Goal: Information Seeking & Learning: Learn about a topic

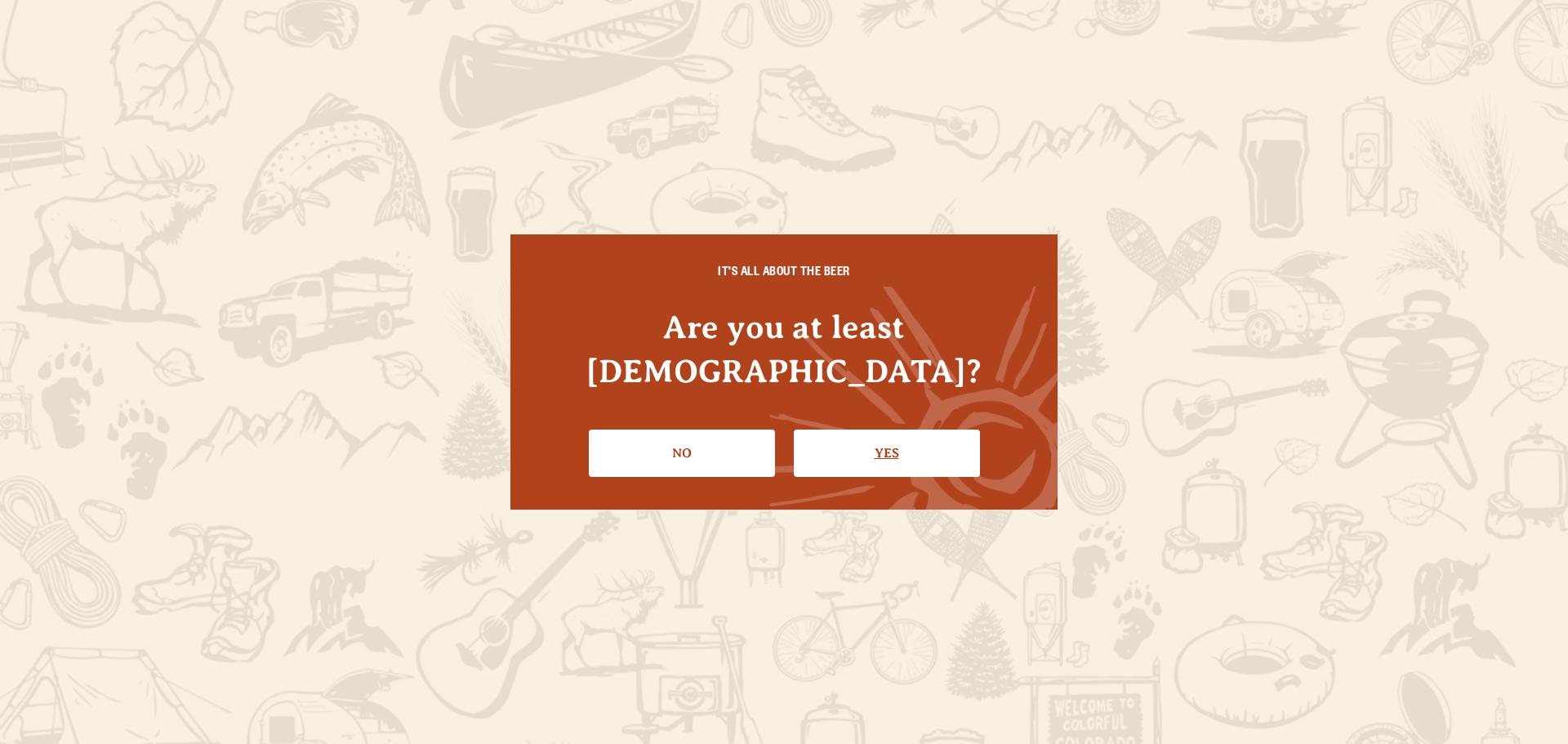
click at [883, 442] on link "Yes" at bounding box center [888, 453] width 186 height 48
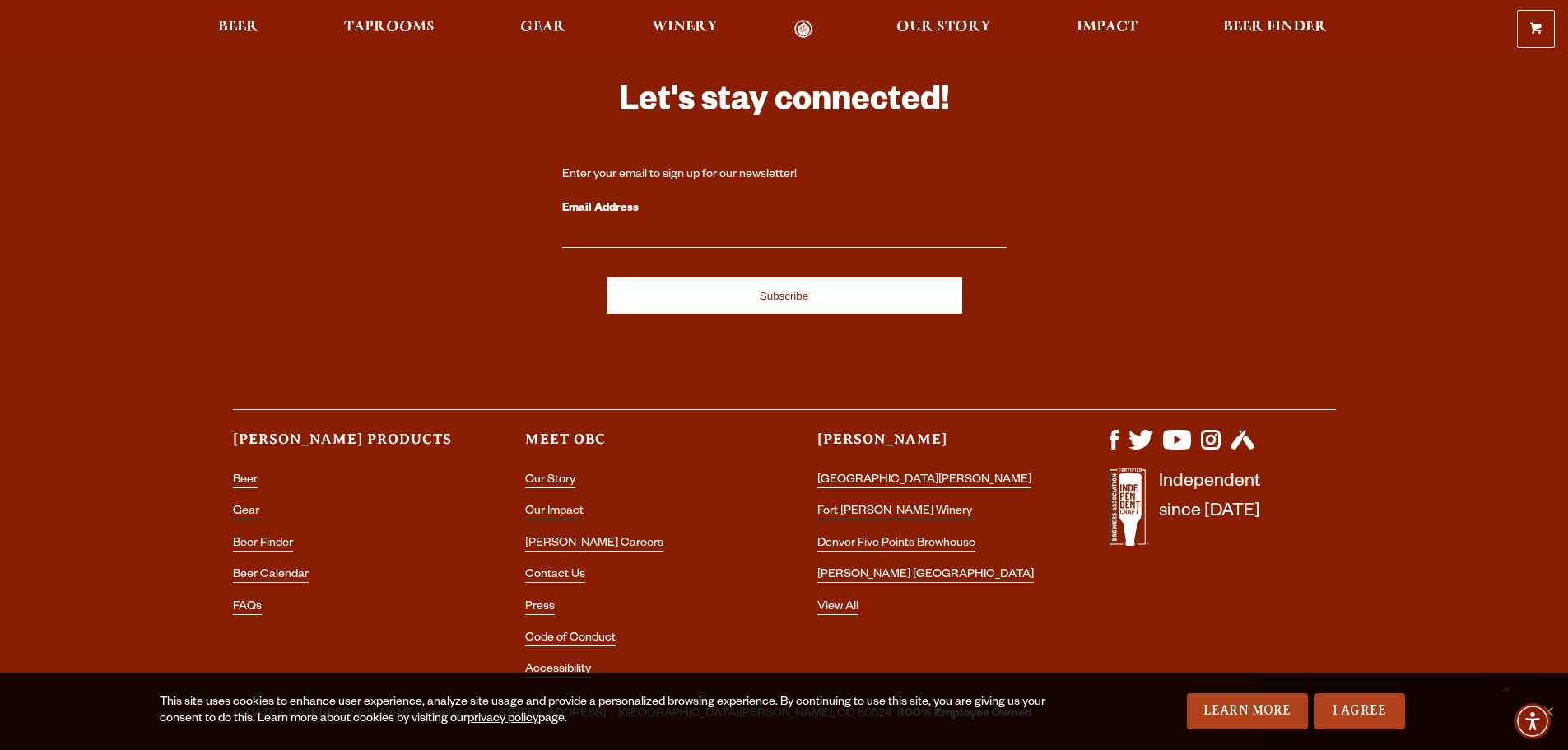
scroll to position [4915, 0]
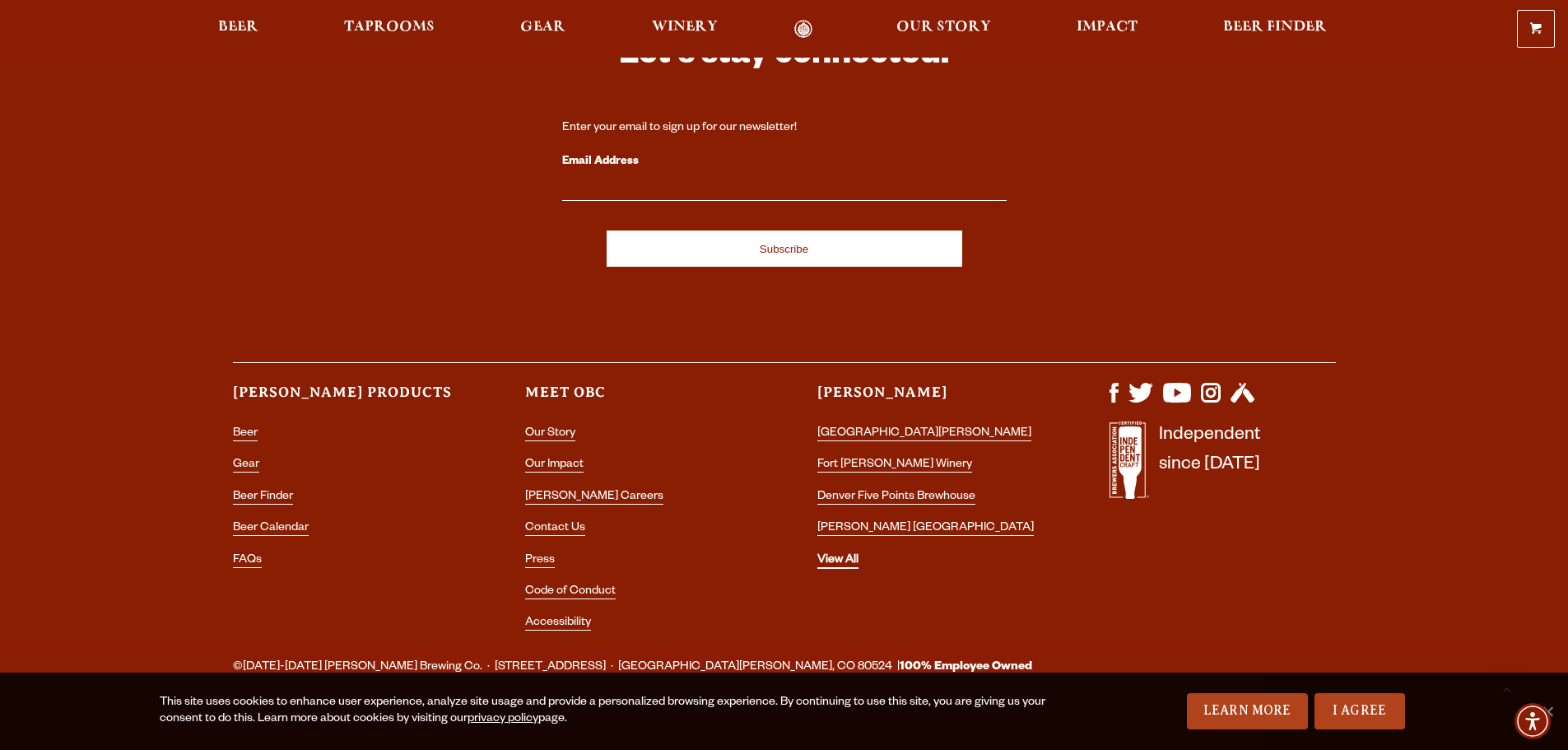
click at [845, 554] on link "View All" at bounding box center [838, 561] width 42 height 14
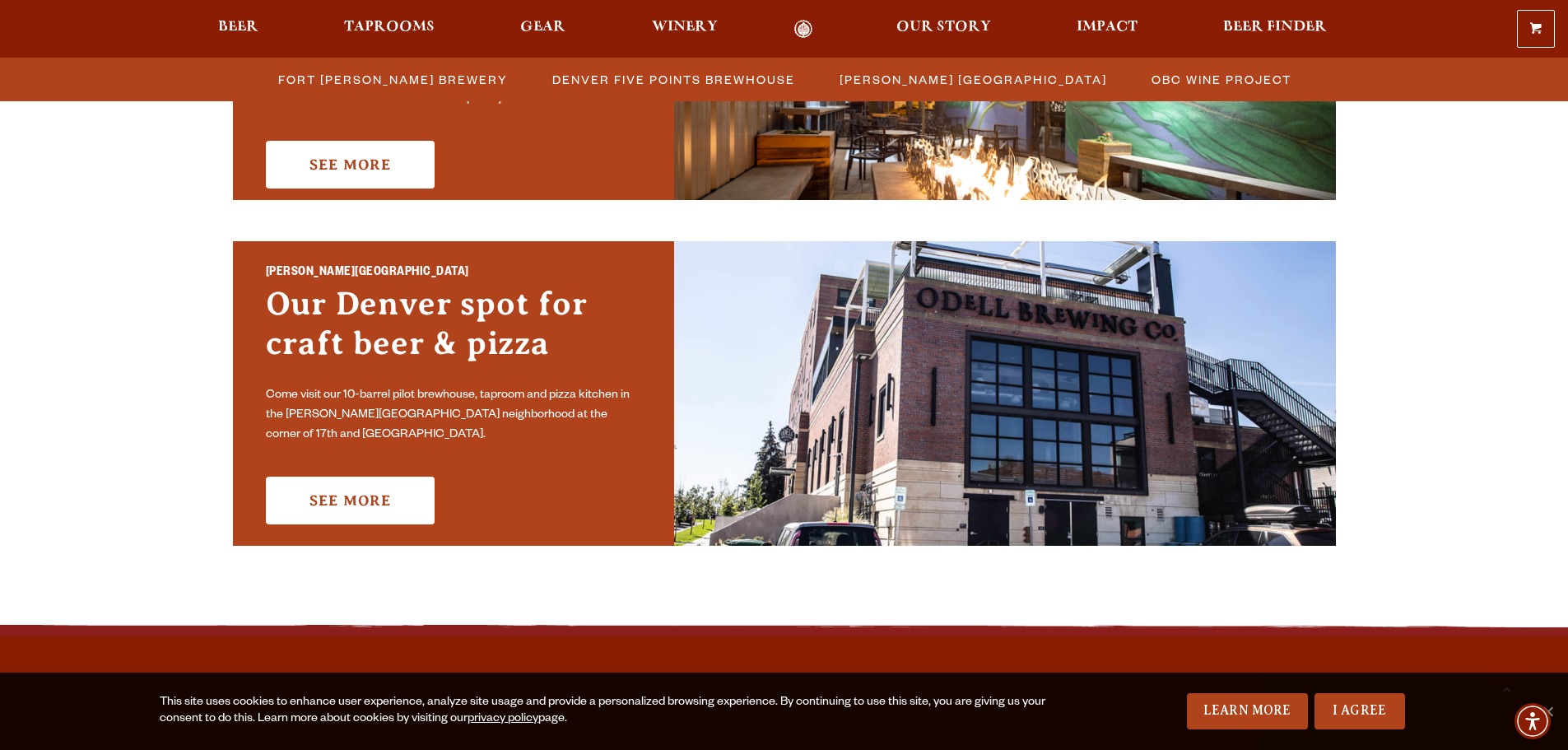
scroll to position [1153, 0]
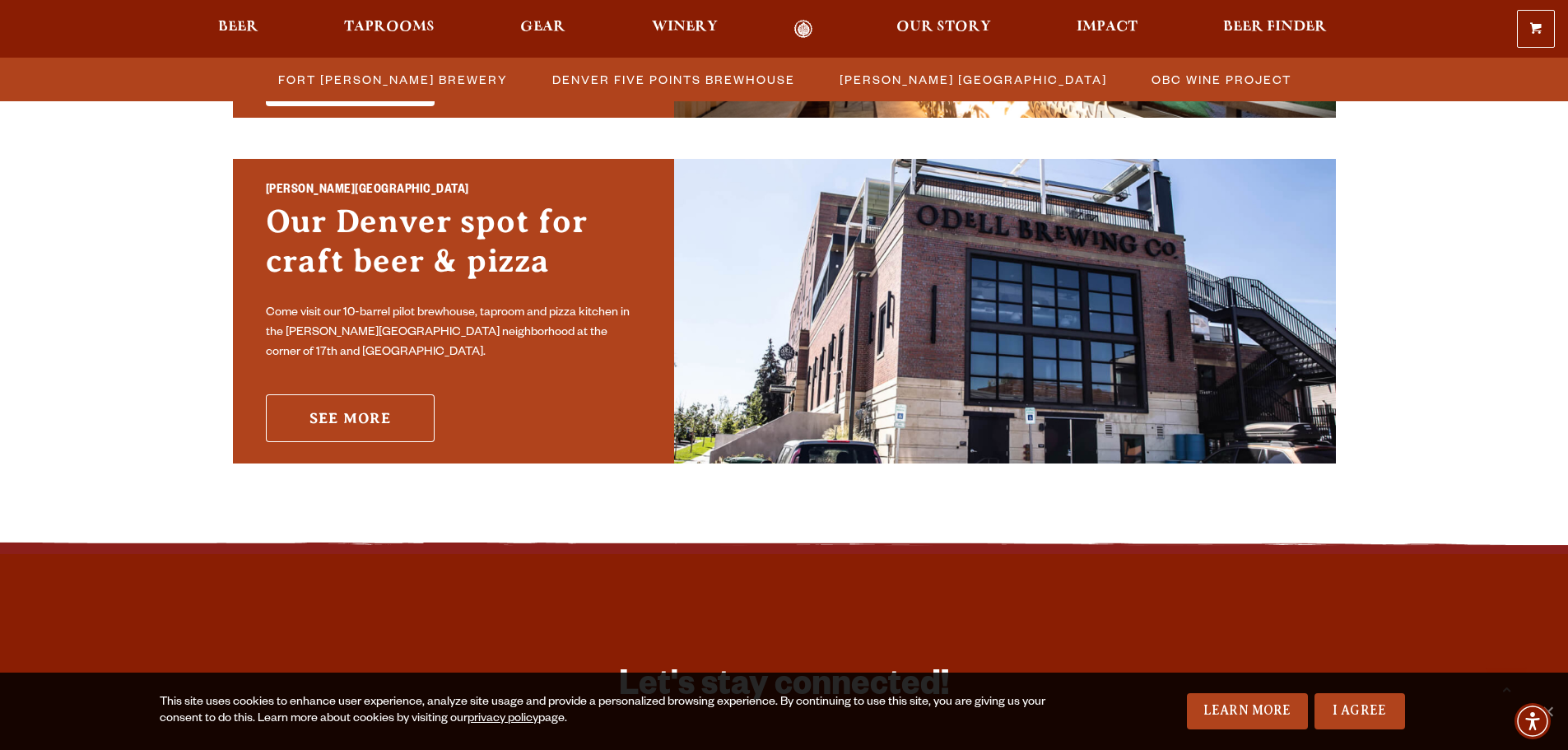
click at [336, 415] on link "See More" at bounding box center [350, 417] width 169 height 48
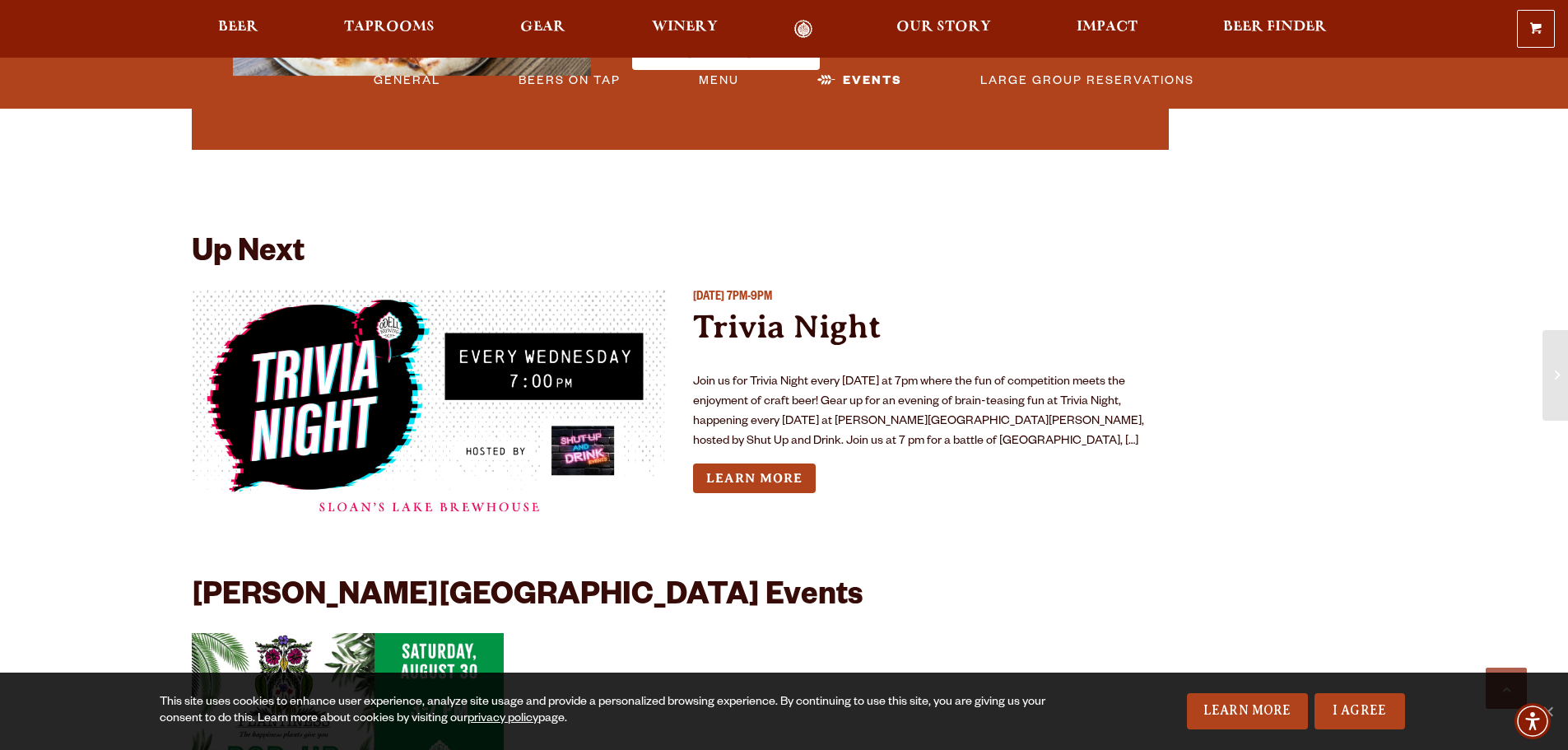
scroll to position [2058, 0]
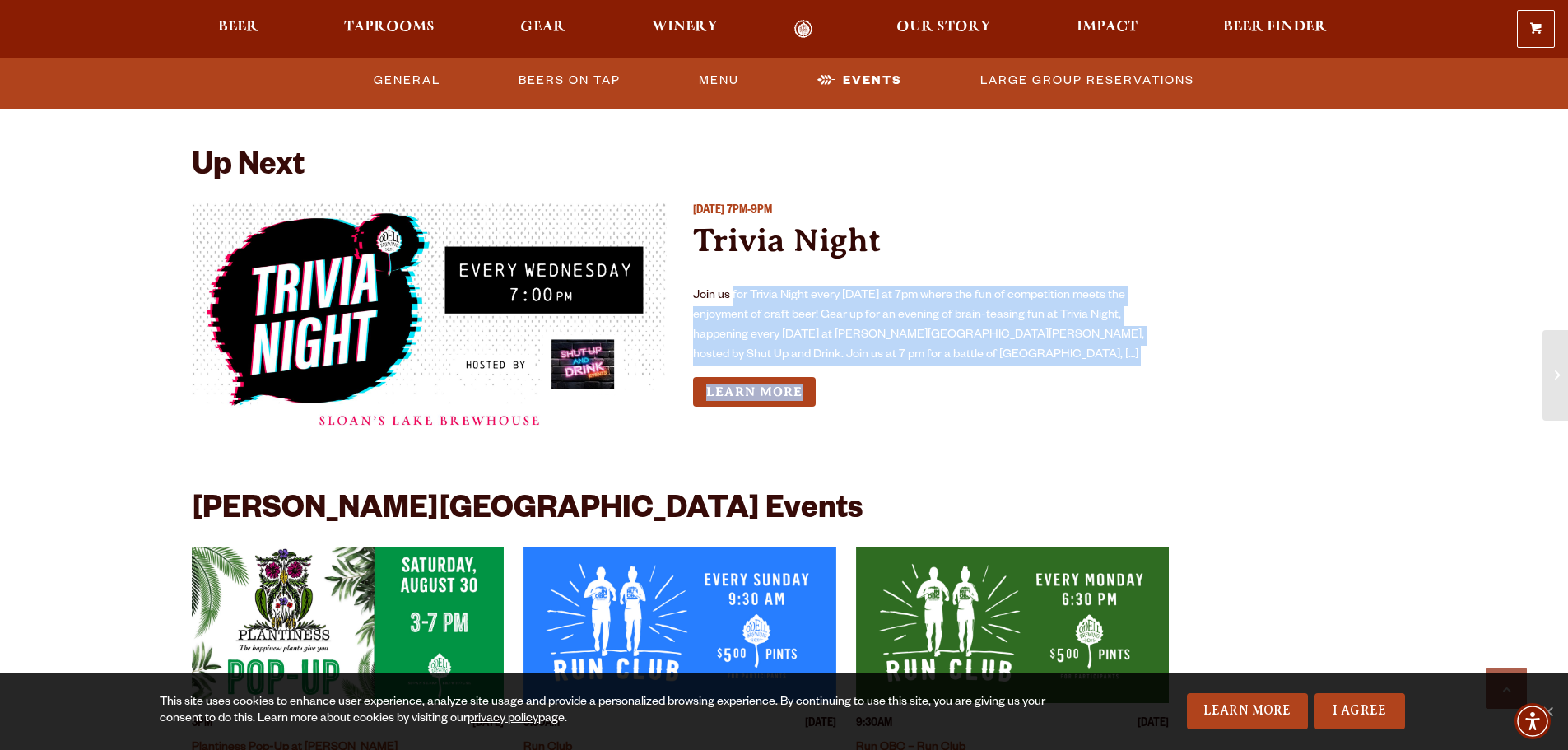
drag, startPoint x: 733, startPoint y: 258, endPoint x: 985, endPoint y: 376, distance: 278.3
click at [985, 376] on div "[DATE] 7PM-9PM Trivia Night Join us for Trivia Night every [DATE] at 7pm where …" at bounding box center [930, 329] width 476 height 251
click at [1032, 406] on div "[DATE] 7PM-9PM Trivia Night Join us for Trivia Night every [DATE] at 7pm where …" at bounding box center [930, 329] width 476 height 251
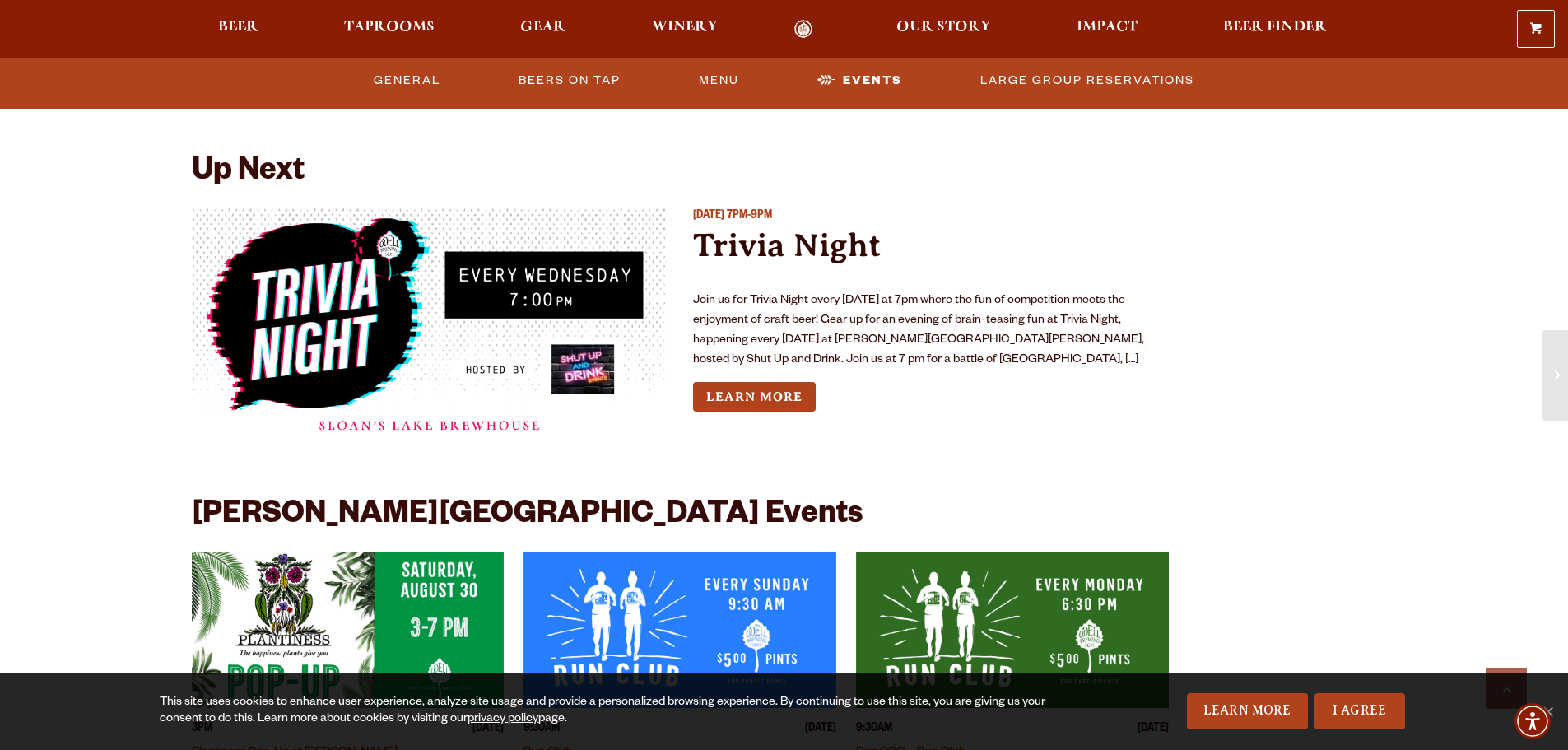
scroll to position [1811, 0]
